Goal: Check status: Check status

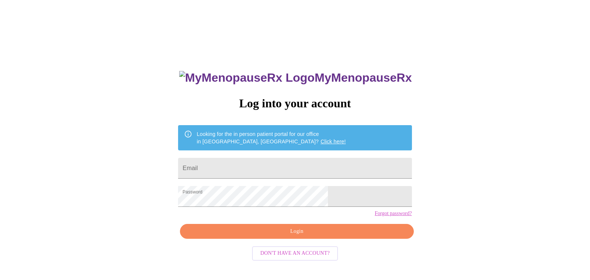
click at [300, 239] on button "Login" at bounding box center [296, 231] width 233 height 15
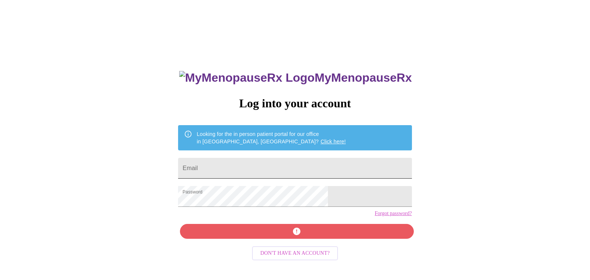
click at [259, 167] on input "Email" at bounding box center [294, 168] width 233 height 21
type input "[EMAIL_ADDRESS][DOMAIN_NAME]"
click at [267, 242] on div "MyMenopauseRx Log into your account Looking for the in person patient portal fo…" at bounding box center [295, 199] width 248 height 280
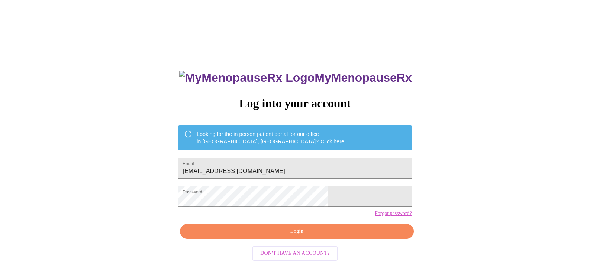
click at [413, 230] on div "MyMenopauseRx Log into your account Looking for the in person patient portal fo…" at bounding box center [295, 171] width 584 height 336
click at [336, 236] on span "Login" at bounding box center [296, 231] width 216 height 9
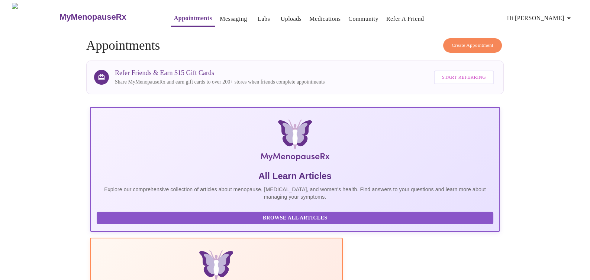
scroll to position [210, 0]
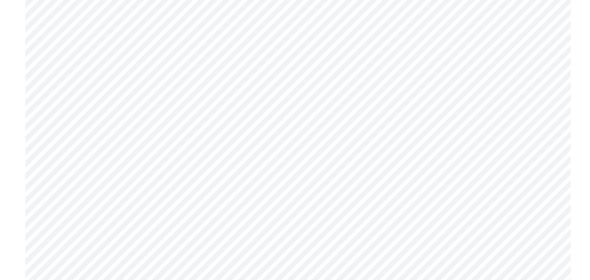
scroll to position [2452, 0]
